Goal: Information Seeking & Learning: Check status

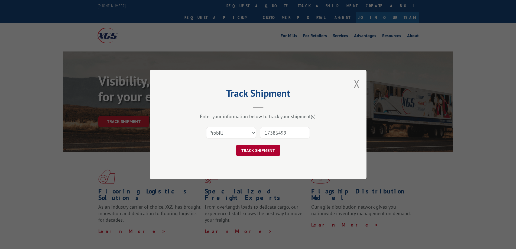
type input "17386499"
click at [250, 149] on button "TRACK SHIPMENT" at bounding box center [258, 150] width 44 height 11
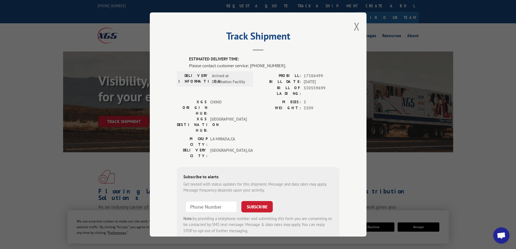
click at [119, 109] on div "Track Shipment ESTIMATED DELIVERY TIME: Please contact customer service: [PHONE…" at bounding box center [258, 124] width 516 height 249
click at [355, 26] on button "Close modal" at bounding box center [357, 26] width 6 height 14
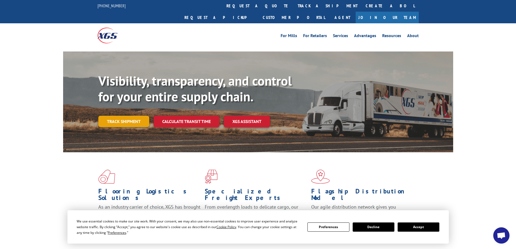
click at [124, 116] on link "Track shipment" at bounding box center [123, 121] width 51 height 11
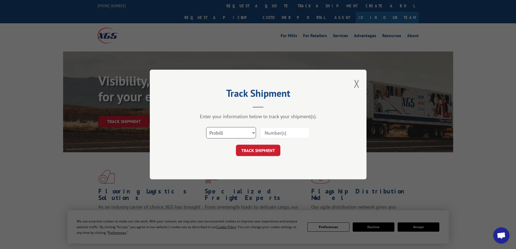
click at [223, 129] on select "Select category... Probill BOL PO" at bounding box center [231, 132] width 50 height 11
click at [279, 132] on input at bounding box center [285, 132] width 50 height 11
paste input "17503748"
type input "17503748"
click at [251, 153] on button "TRACK SHIPMENT" at bounding box center [258, 150] width 44 height 11
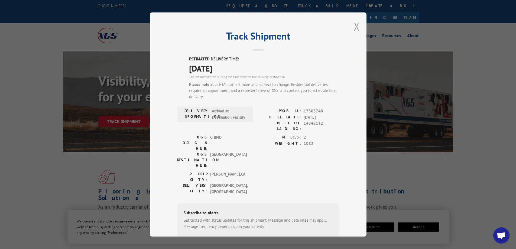
click at [356, 25] on button "Close modal" at bounding box center [357, 26] width 6 height 14
